Goal: Information Seeking & Learning: Learn about a topic

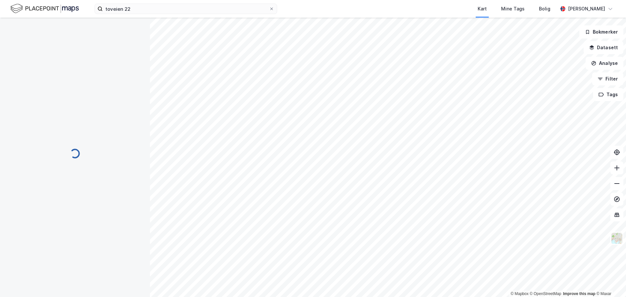
scroll to position [0, 0]
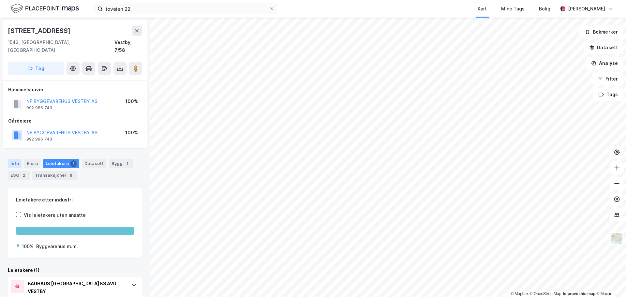
click at [13, 159] on div "Info" at bounding box center [15, 163] width 14 height 9
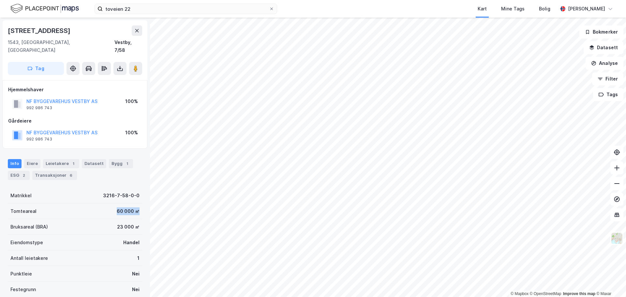
drag, startPoint x: 108, startPoint y: 202, endPoint x: 101, endPoint y: 202, distance: 6.5
click at [101, 202] on div "Kleverveien 2 1543, [GEOGRAPHIC_DATA], [GEOGRAPHIC_DATA], 7/58 Tag Hjemmelshave…" at bounding box center [75, 157] width 150 height 279
click at [101, 203] on div "Tomteareal 60 000 ㎡" at bounding box center [75, 211] width 134 height 16
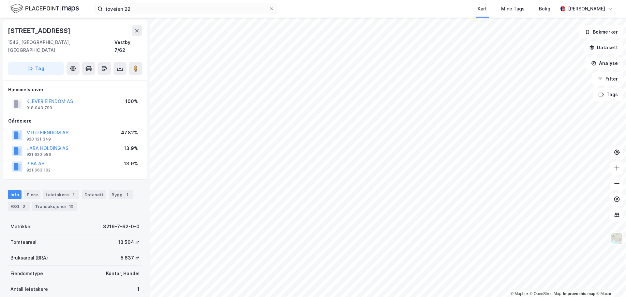
scroll to position [0, 0]
click at [64, 190] on div "Leietakere 1" at bounding box center [61, 194] width 36 height 9
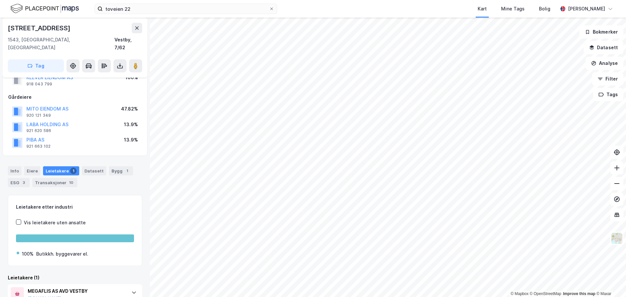
scroll to position [46, 0]
